Goal: Check status: Check status

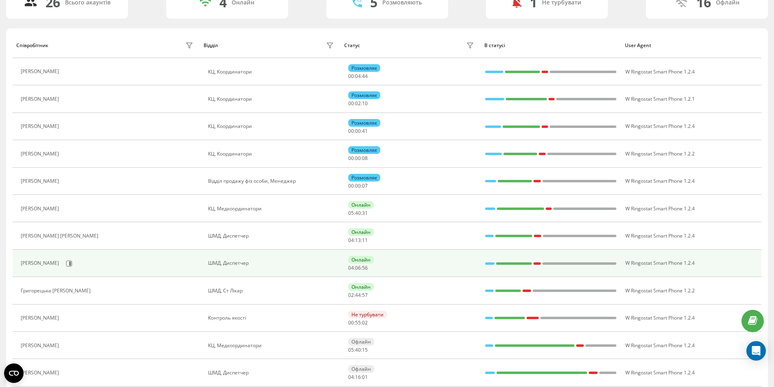
scroll to position [67, 0]
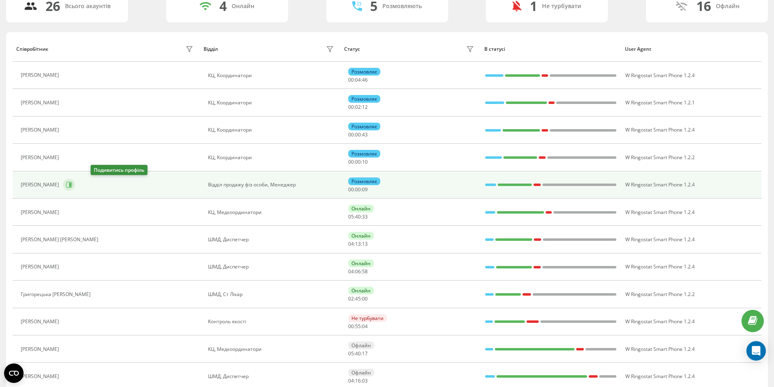
click at [72, 185] on icon at bounding box center [69, 185] width 7 height 7
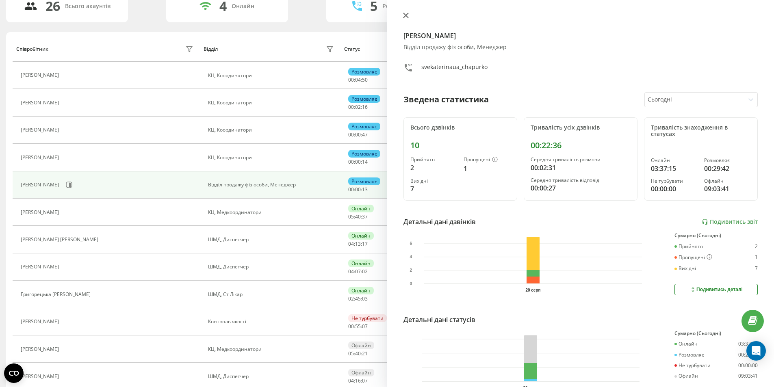
click at [405, 16] on icon at bounding box center [406, 16] width 6 height 6
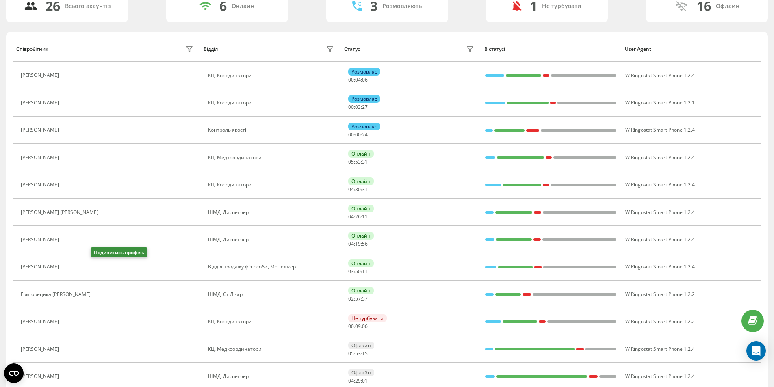
click at [71, 267] on icon at bounding box center [68, 267] width 7 height 7
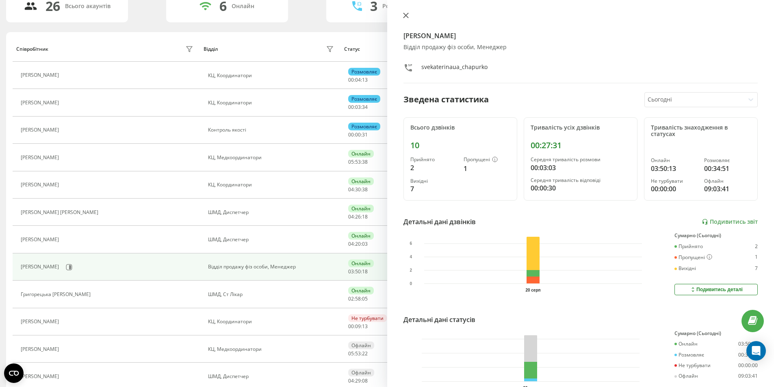
click at [408, 17] on icon at bounding box center [406, 16] width 6 height 6
